Goal: Information Seeking & Learning: Understand process/instructions

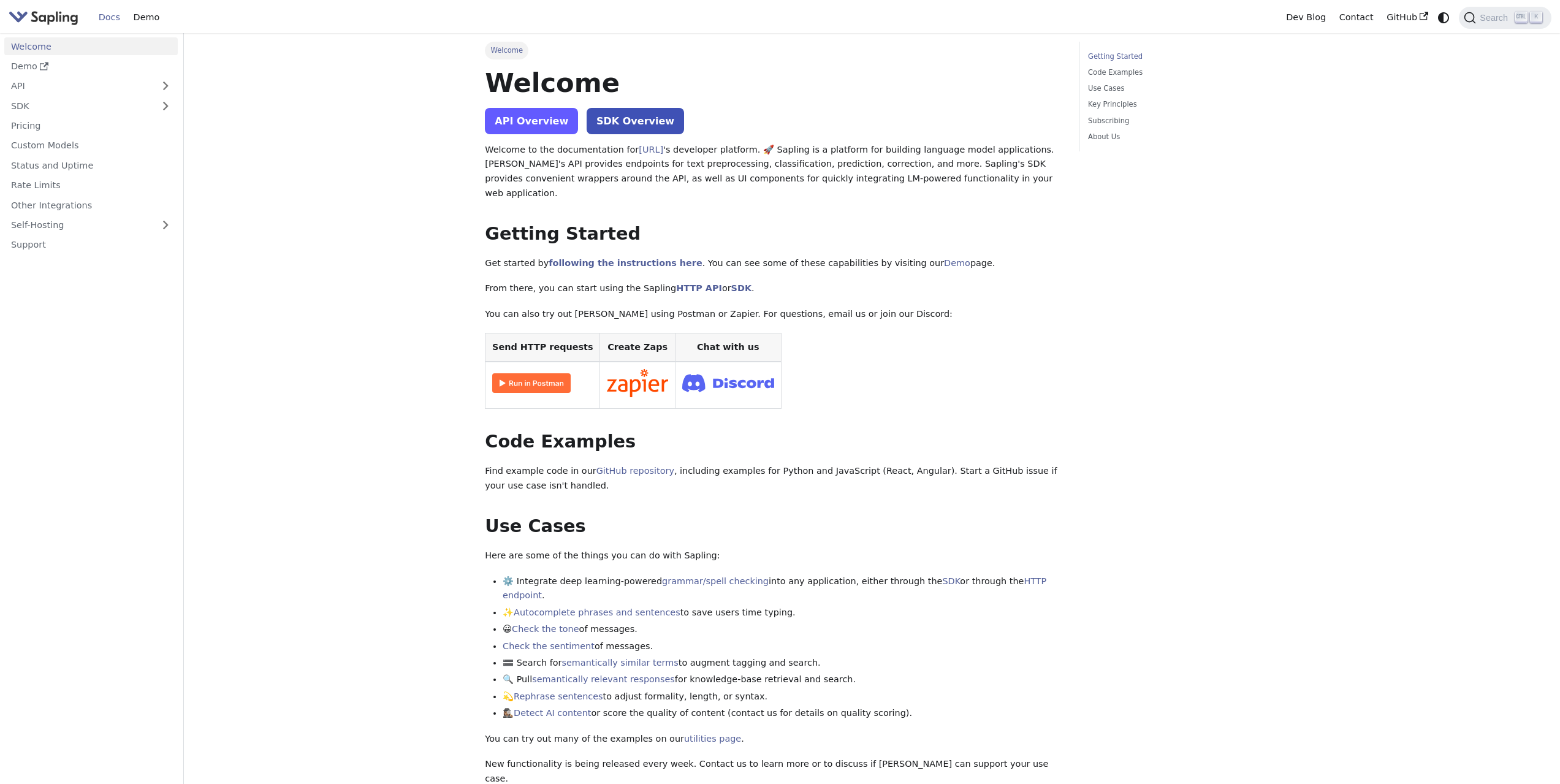
click at [529, 116] on link "API Overview" at bounding box center [531, 121] width 93 height 27
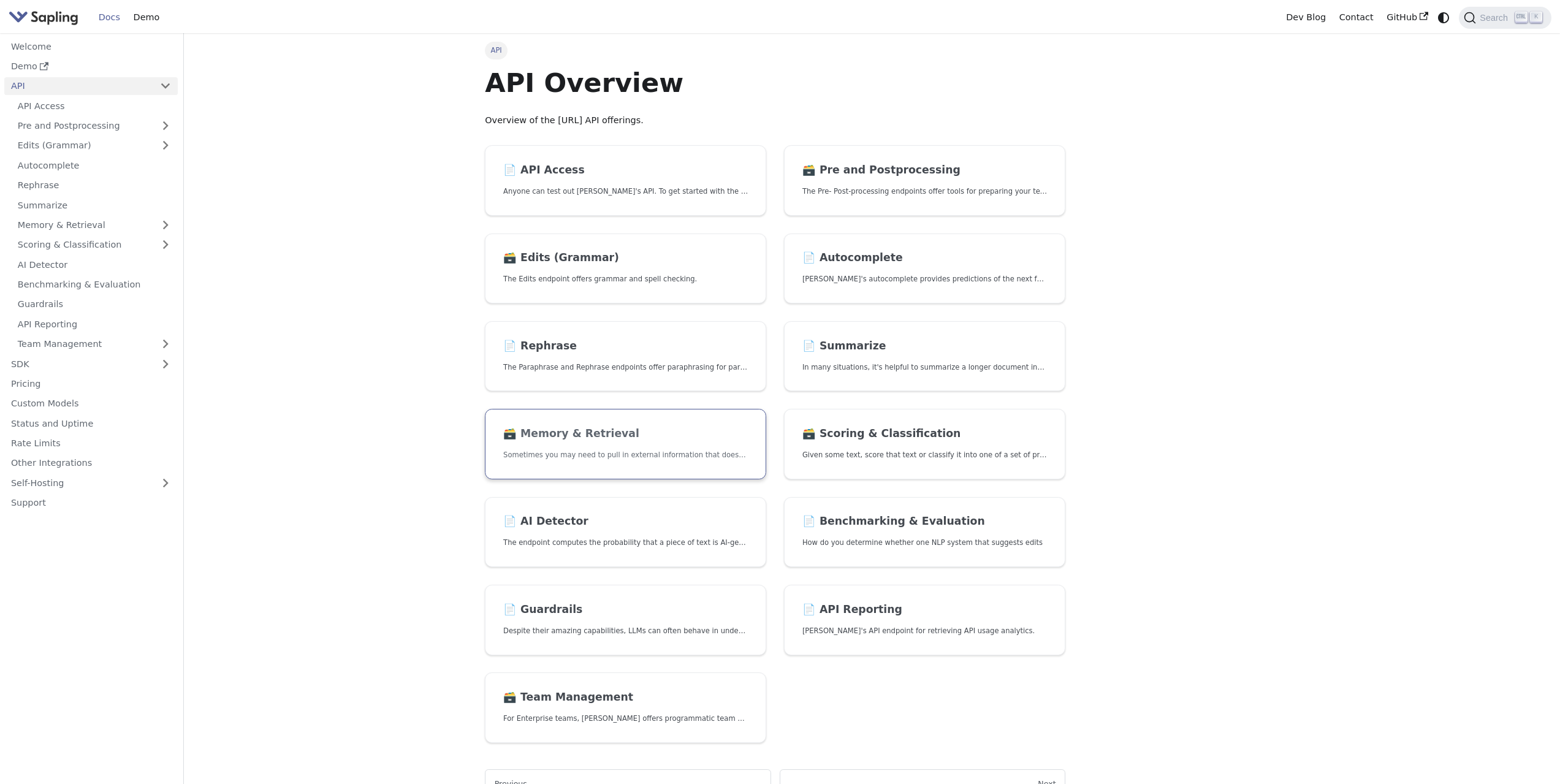
drag, startPoint x: 558, startPoint y: 436, endPoint x: 545, endPoint y: 435, distance: 13.0
click at [66, 106] on link "API Access" at bounding box center [94, 105] width 167 height 17
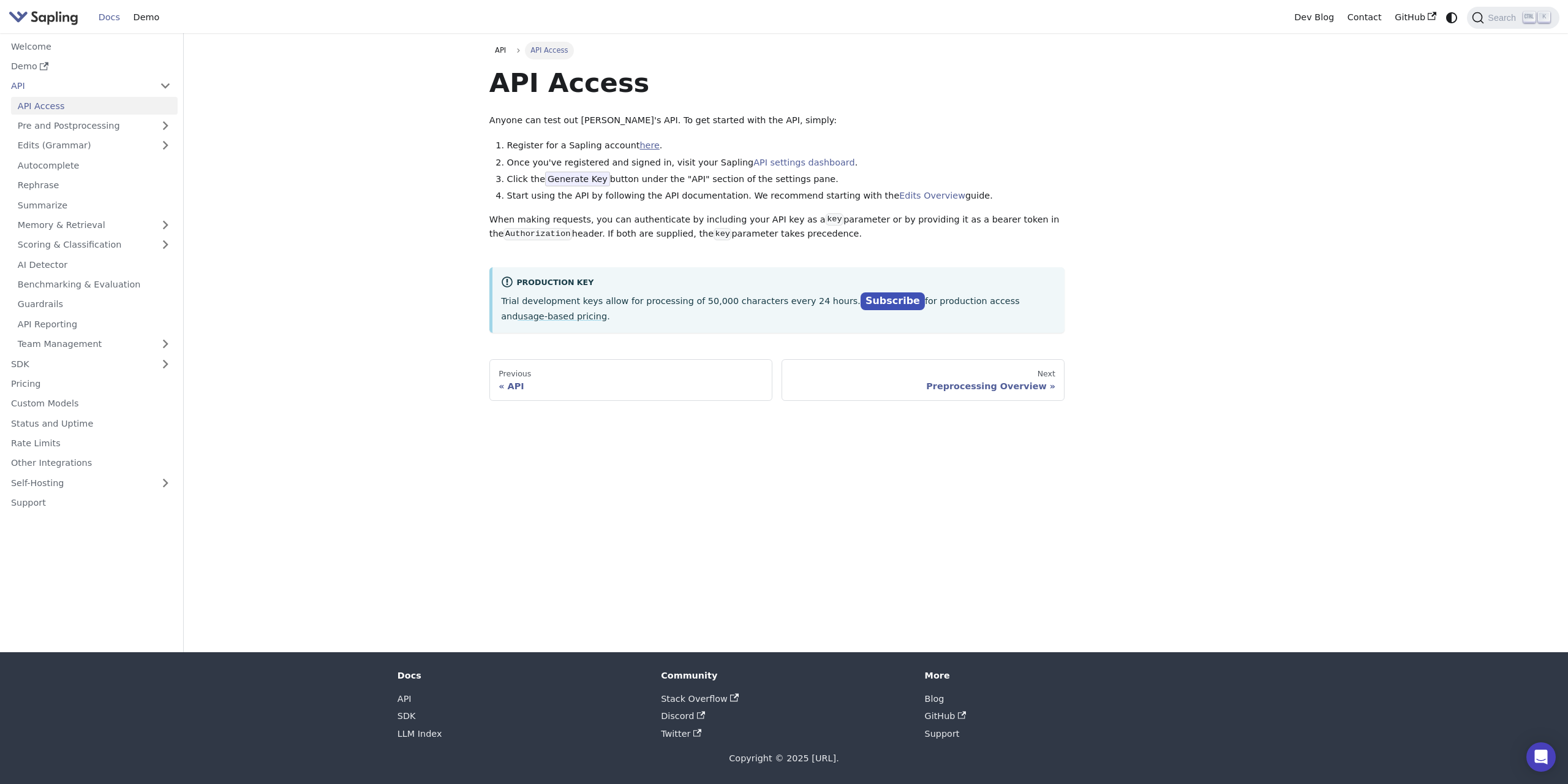
click at [639, 145] on link "here" at bounding box center [649, 145] width 20 height 10
